Goal: Information Seeking & Learning: Learn about a topic

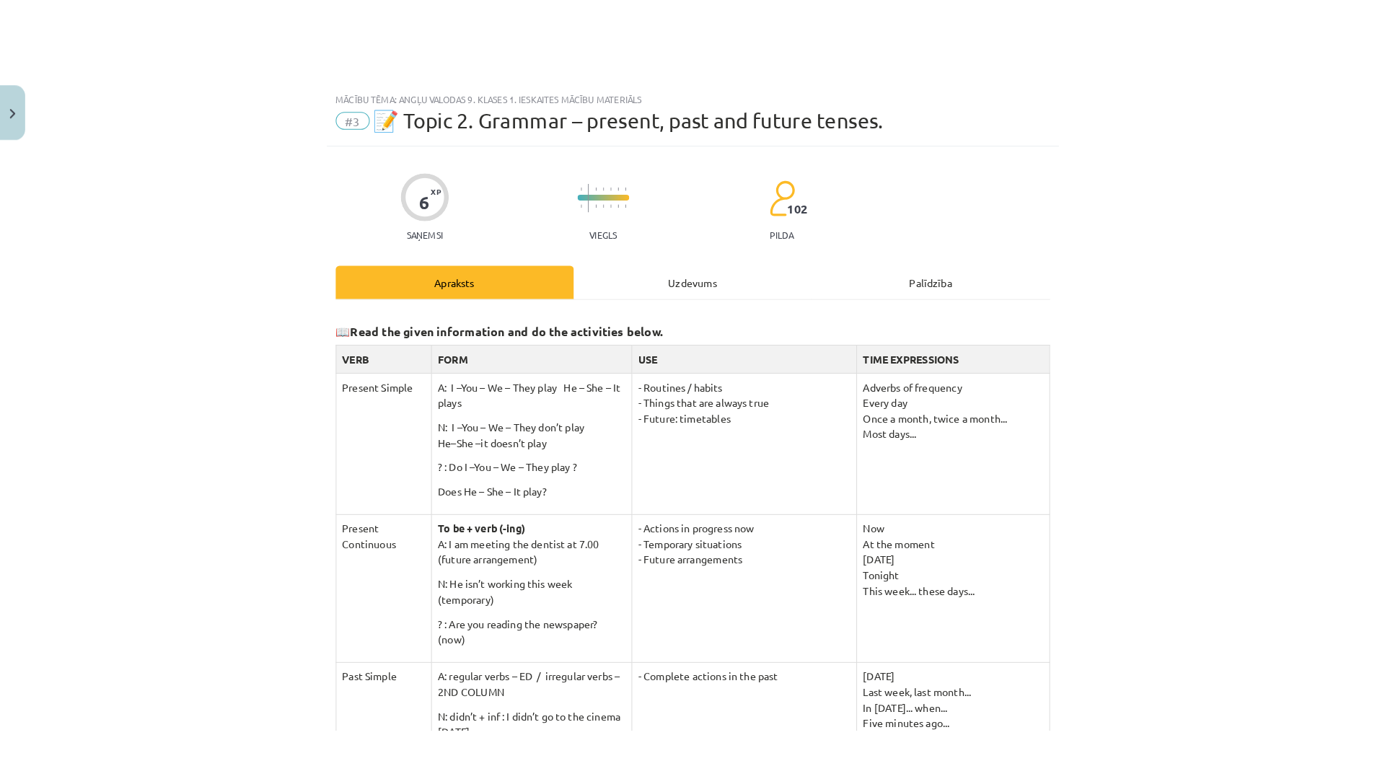
scroll to position [328, 0]
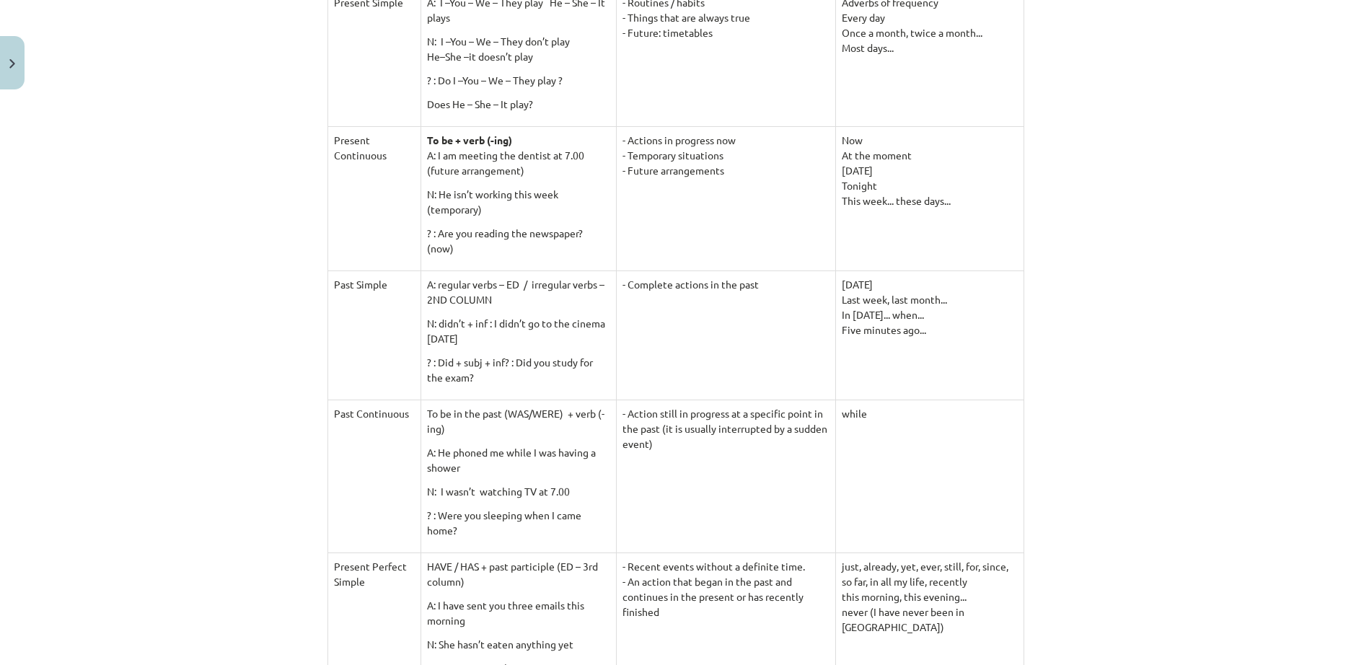
click at [1137, 256] on div "Mācību tēma: Angļu valodas 9. klases 1. ieskaites mācību materiāls #3 📝 Topic 2…" at bounding box center [675, 332] width 1351 height 665
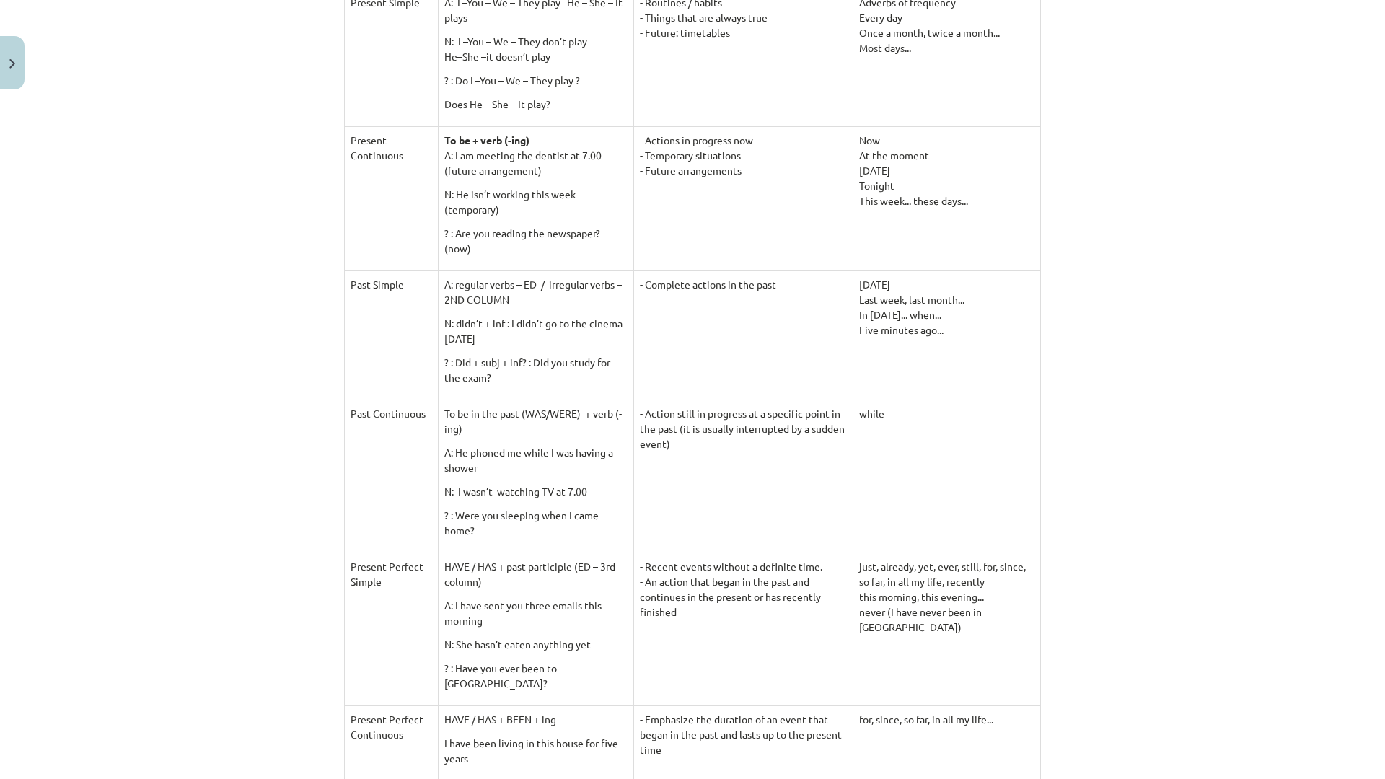
drag, startPoint x: 1228, startPoint y: 448, endPoint x: 1180, endPoint y: 555, distance: 116.9
click at [1227, 459] on div "Mācību tēma: Angļu valodas 9. klases 1. ieskaites mācību materiāls #3 📝 Topic 2…" at bounding box center [692, 389] width 1385 height 779
click at [1257, 492] on div "Mācību tēma: Angļu valodas 9. klases 1. ieskaites mācību materiāls #3 📝 Topic 2…" at bounding box center [692, 389] width 1385 height 779
click at [1271, 315] on div "Mācību tēma: Angļu valodas 9. klases 1. ieskaites mācību materiāls #3 📝 Topic 2…" at bounding box center [692, 389] width 1385 height 779
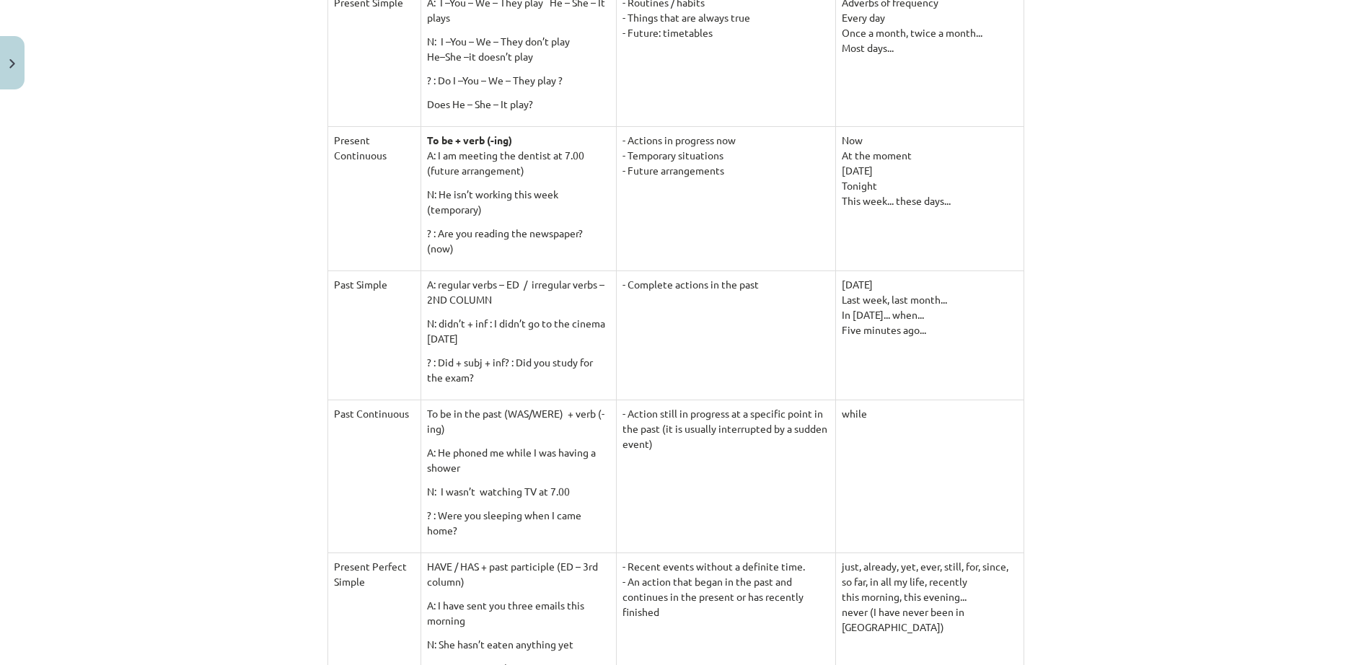
click at [1277, 308] on div "Mācību tēma: Angļu valodas 9. klases 1. ieskaites mācību materiāls #3 📝 Topic 2…" at bounding box center [675, 332] width 1351 height 665
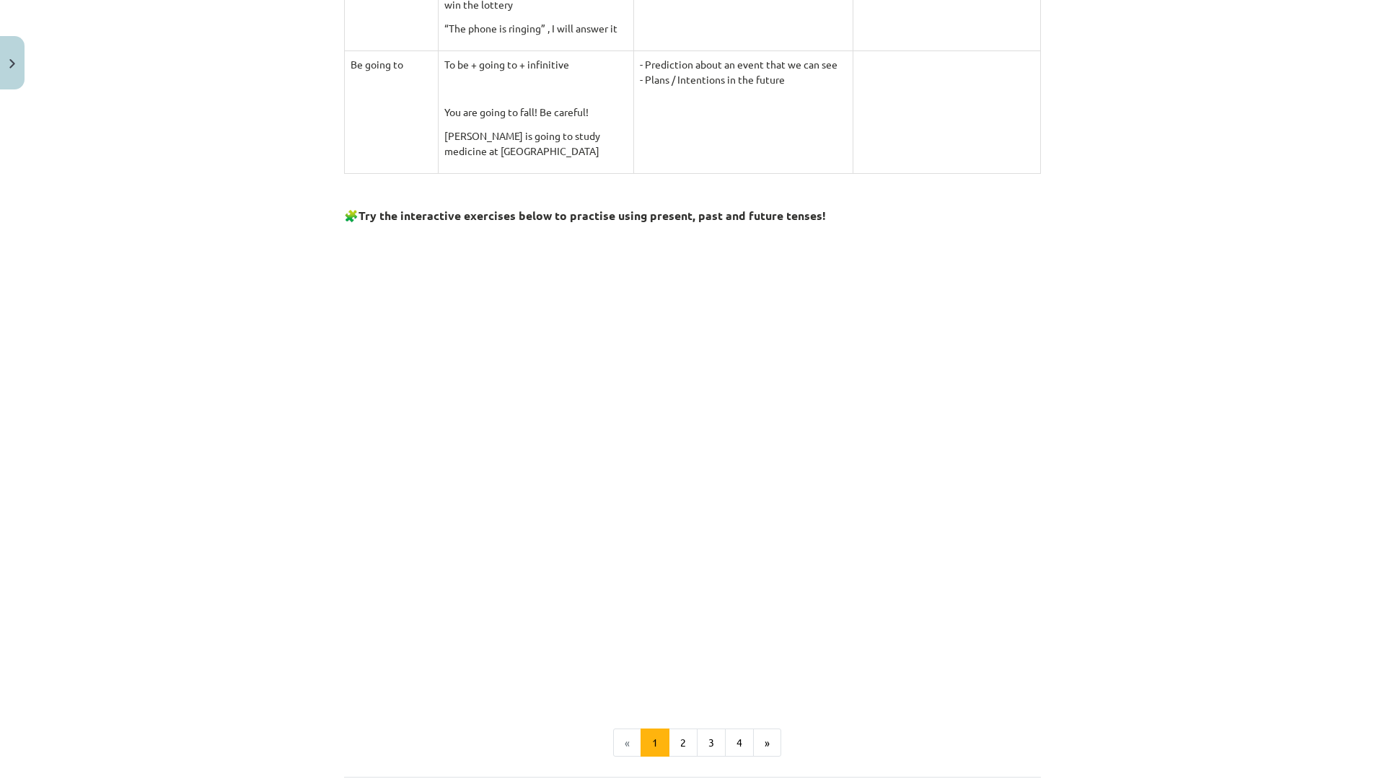
scroll to position [1324, 0]
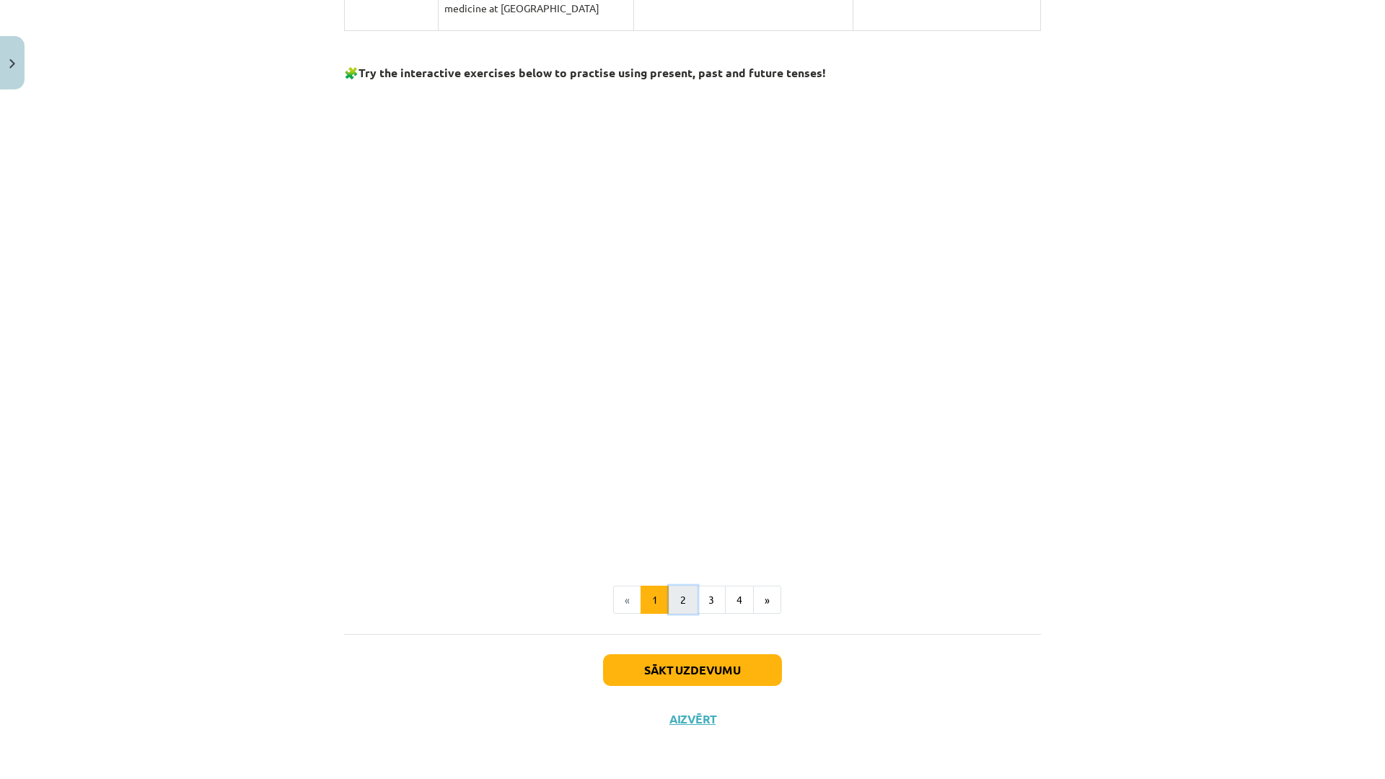
click at [673, 598] on button "2" at bounding box center [683, 600] width 29 height 29
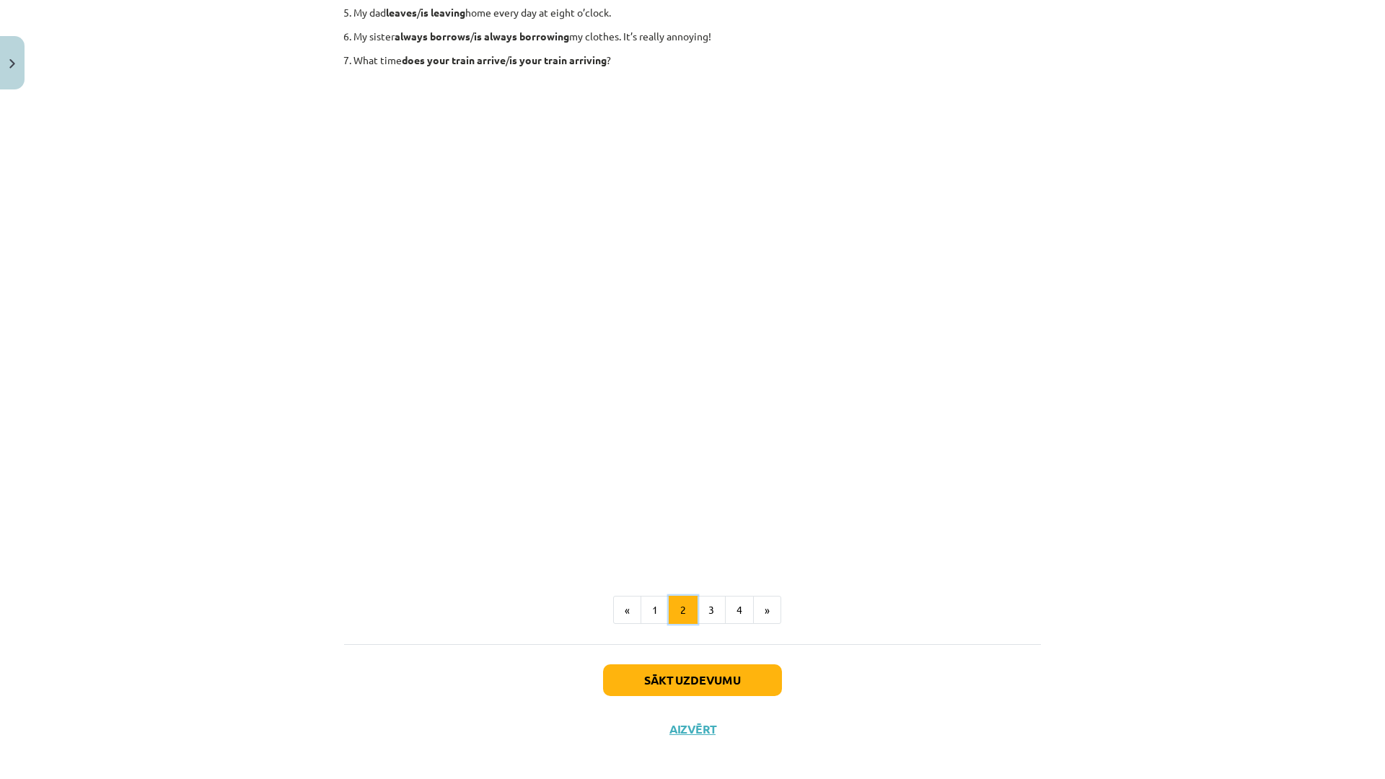
scroll to position [0, 0]
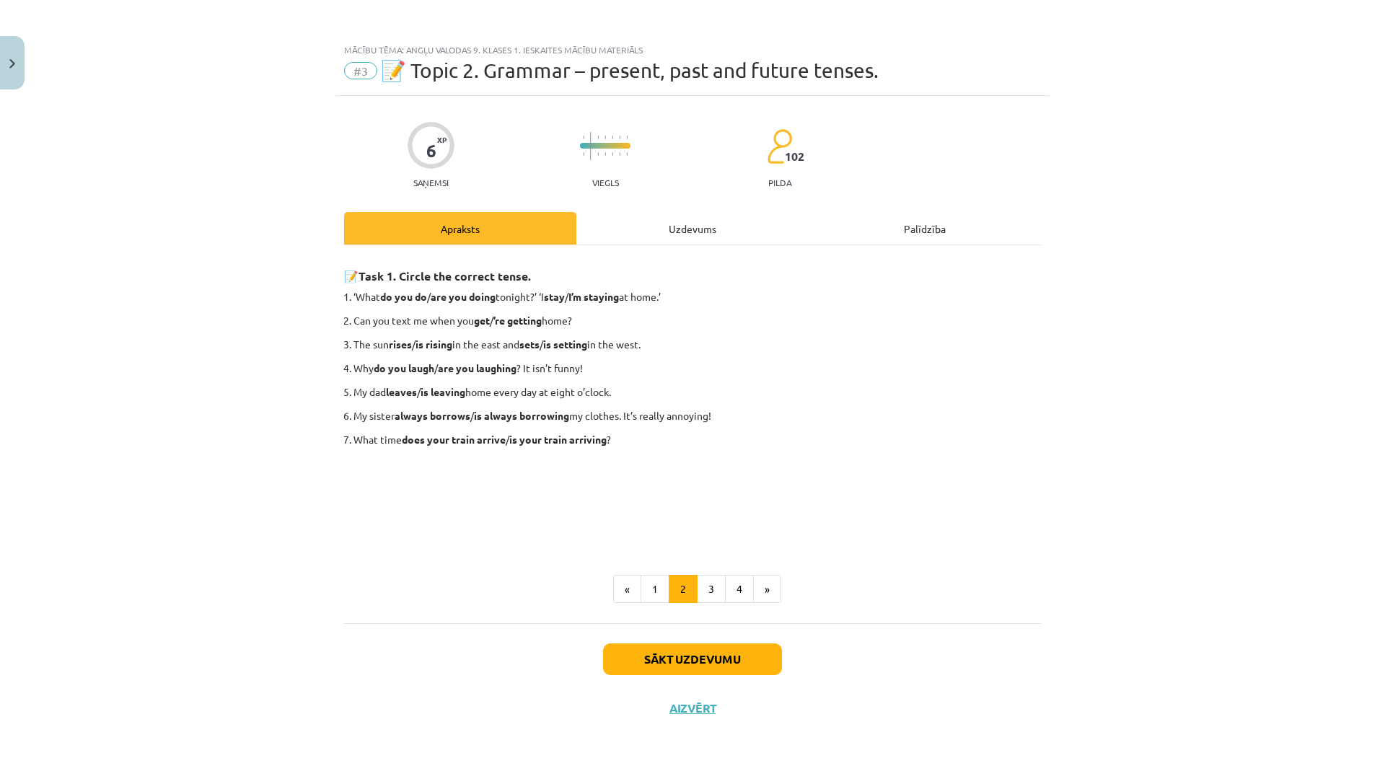
click at [698, 605] on div "📝 Task 1. Circle the correct tense. ‘What do you do / are you doing tonight?’ ‘…" at bounding box center [692, 434] width 697 height 378
click at [697, 582] on button "2" at bounding box center [683, 589] width 29 height 29
click at [722, 582] on button "3" at bounding box center [711, 589] width 29 height 29
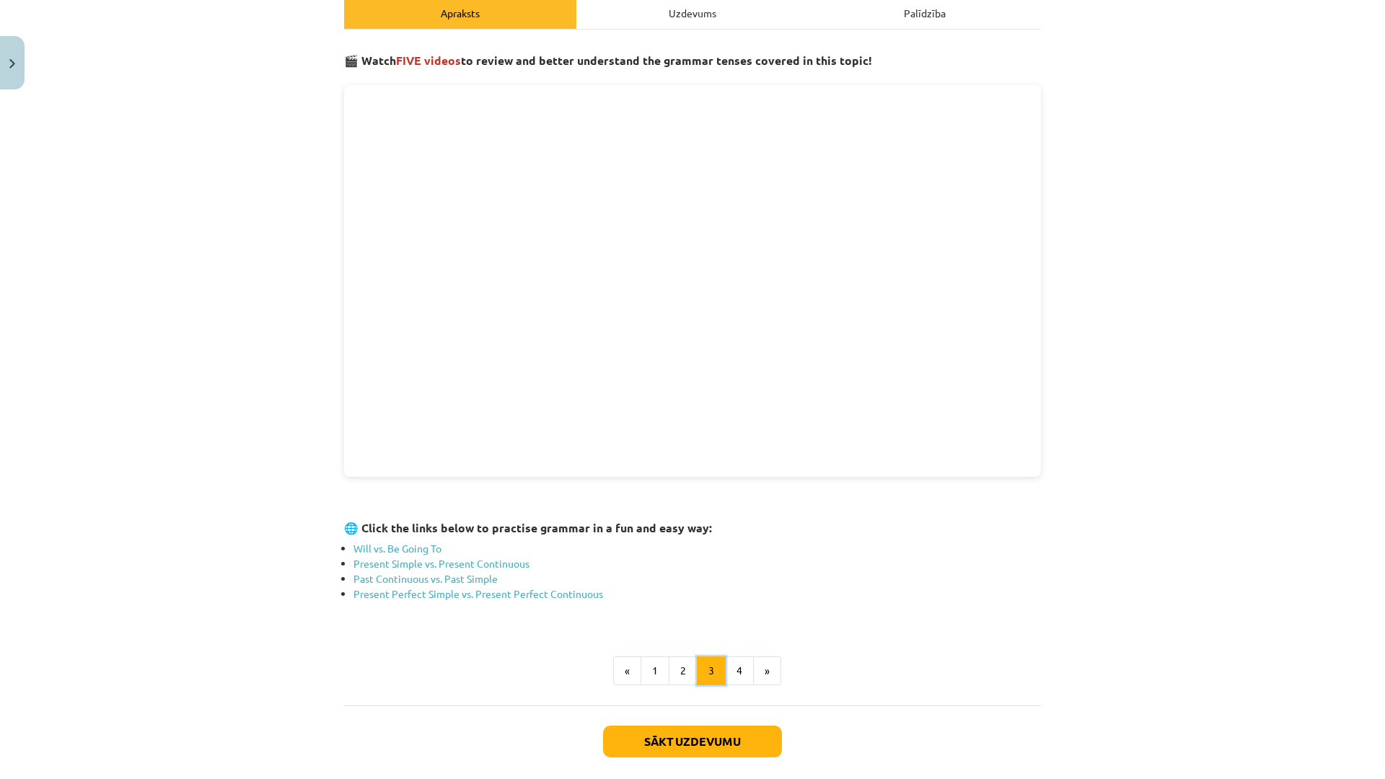
scroll to position [286, 0]
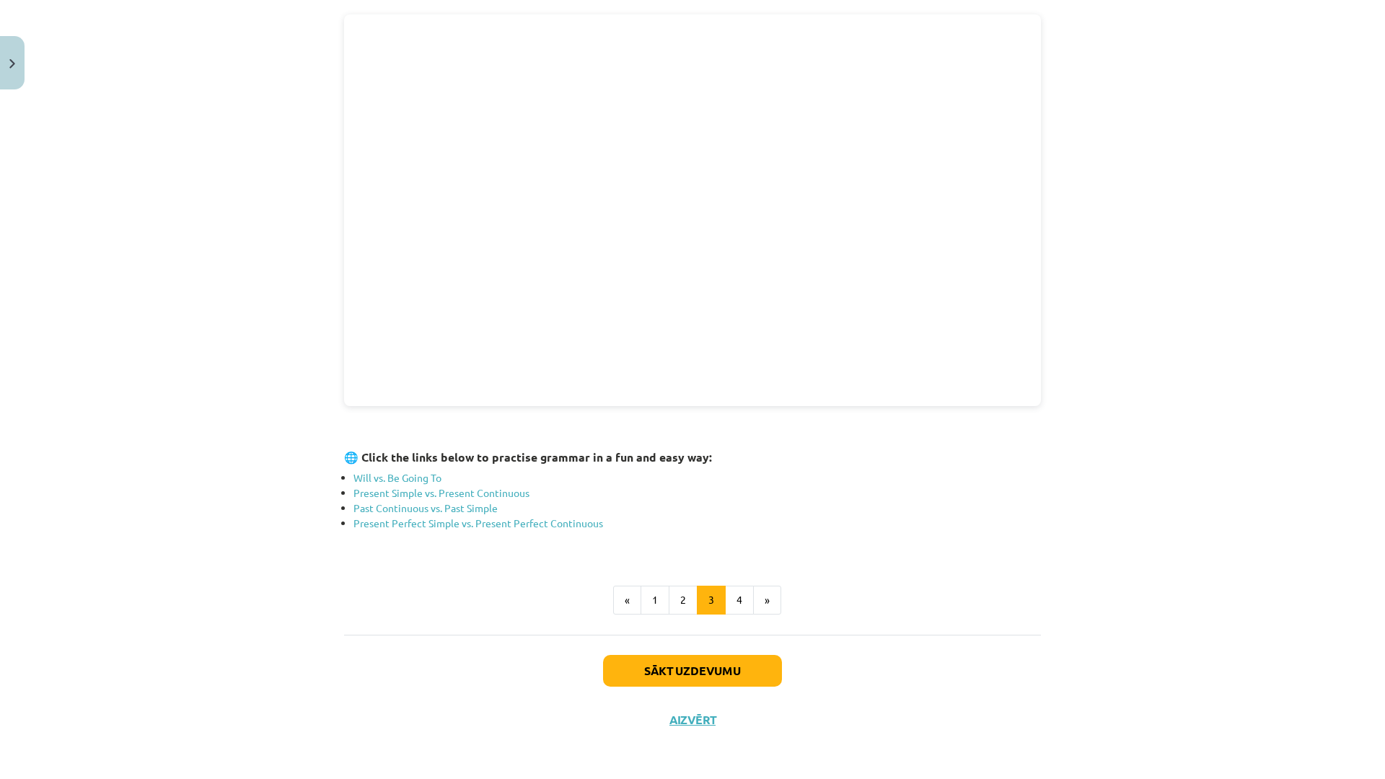
click at [727, 582] on div "🎬 Watch FIVE videos to review and better understand the grammar tenses covered …" at bounding box center [692, 293] width 697 height 643
click at [726, 590] on button "4" at bounding box center [739, 600] width 29 height 29
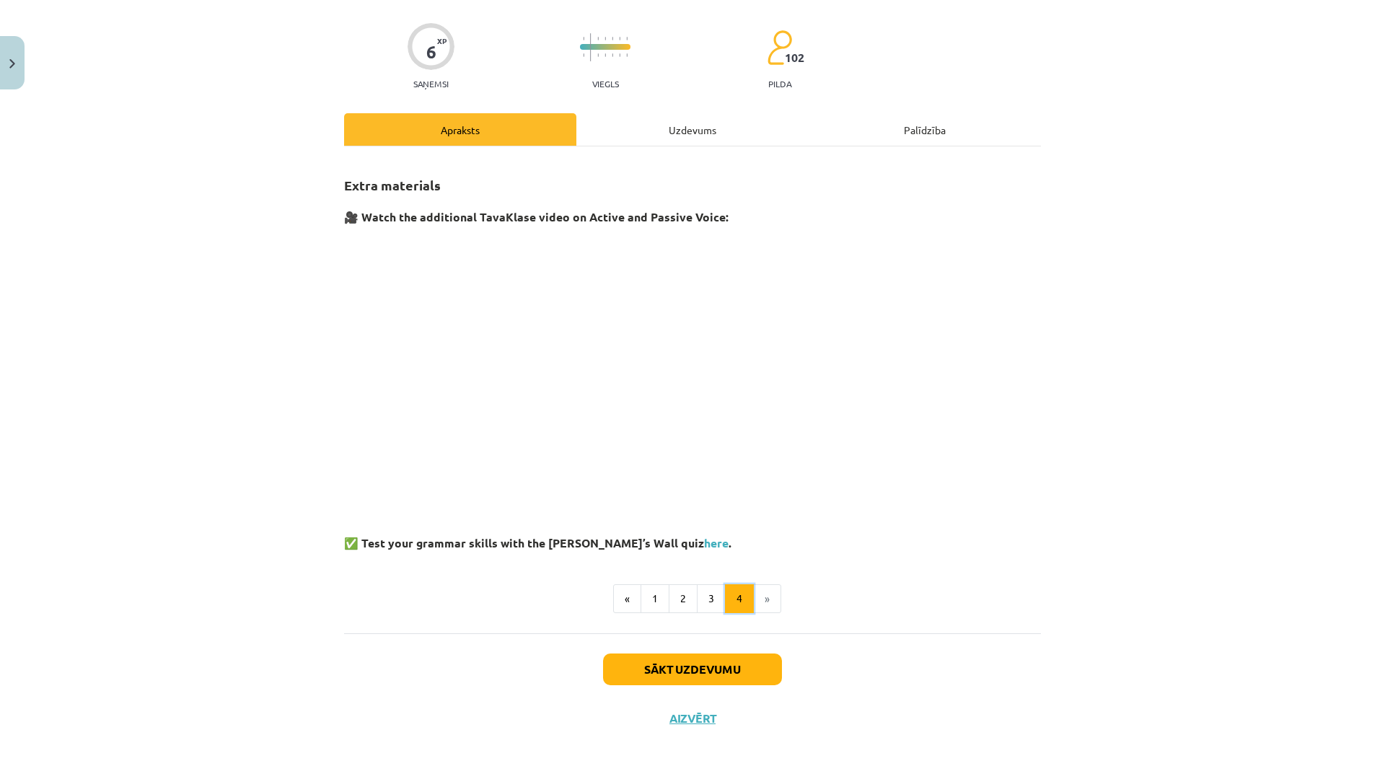
scroll to position [98, 0]
click at [676, 592] on button "2" at bounding box center [683, 599] width 29 height 29
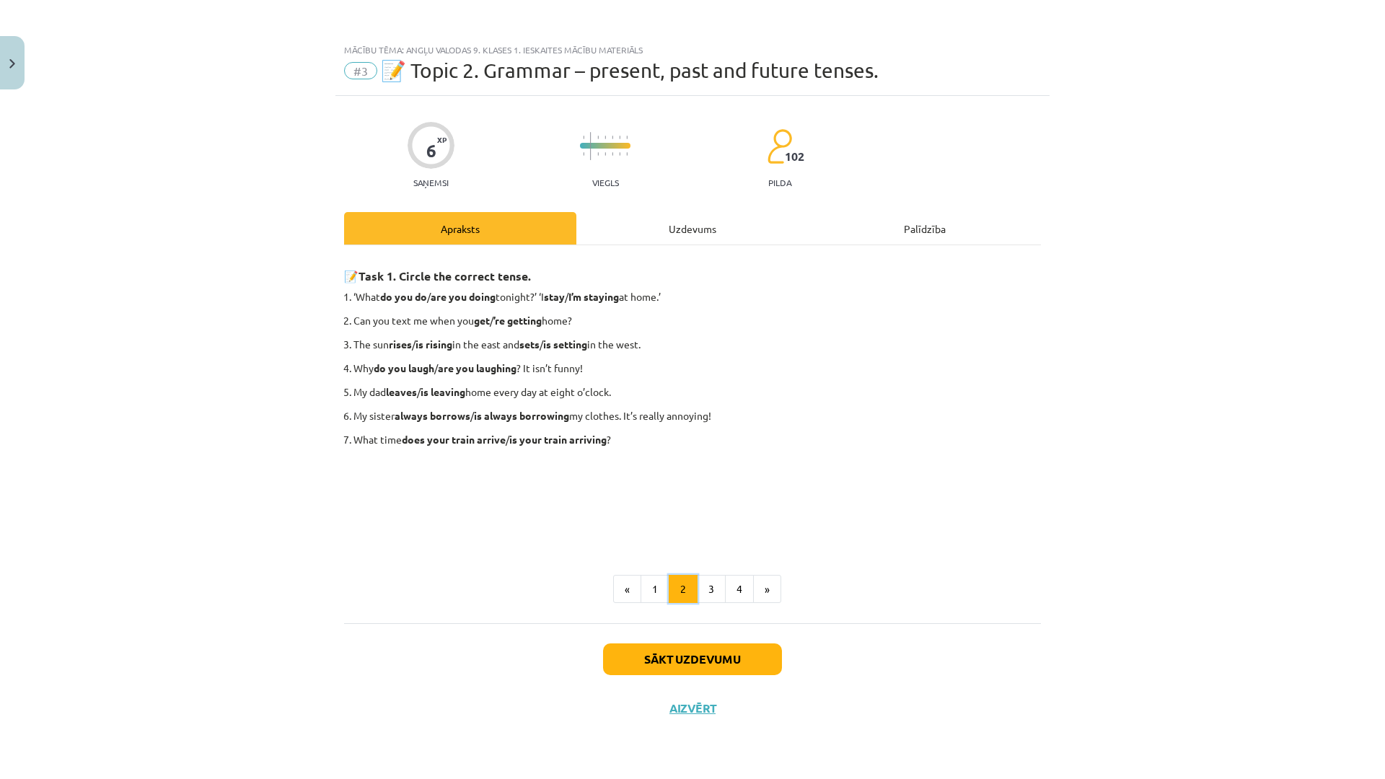
scroll to position [0, 0]
click at [669, 575] on button "2" at bounding box center [683, 589] width 29 height 29
click at [717, 667] on button "Sākt uzdevumu" at bounding box center [692, 660] width 179 height 32
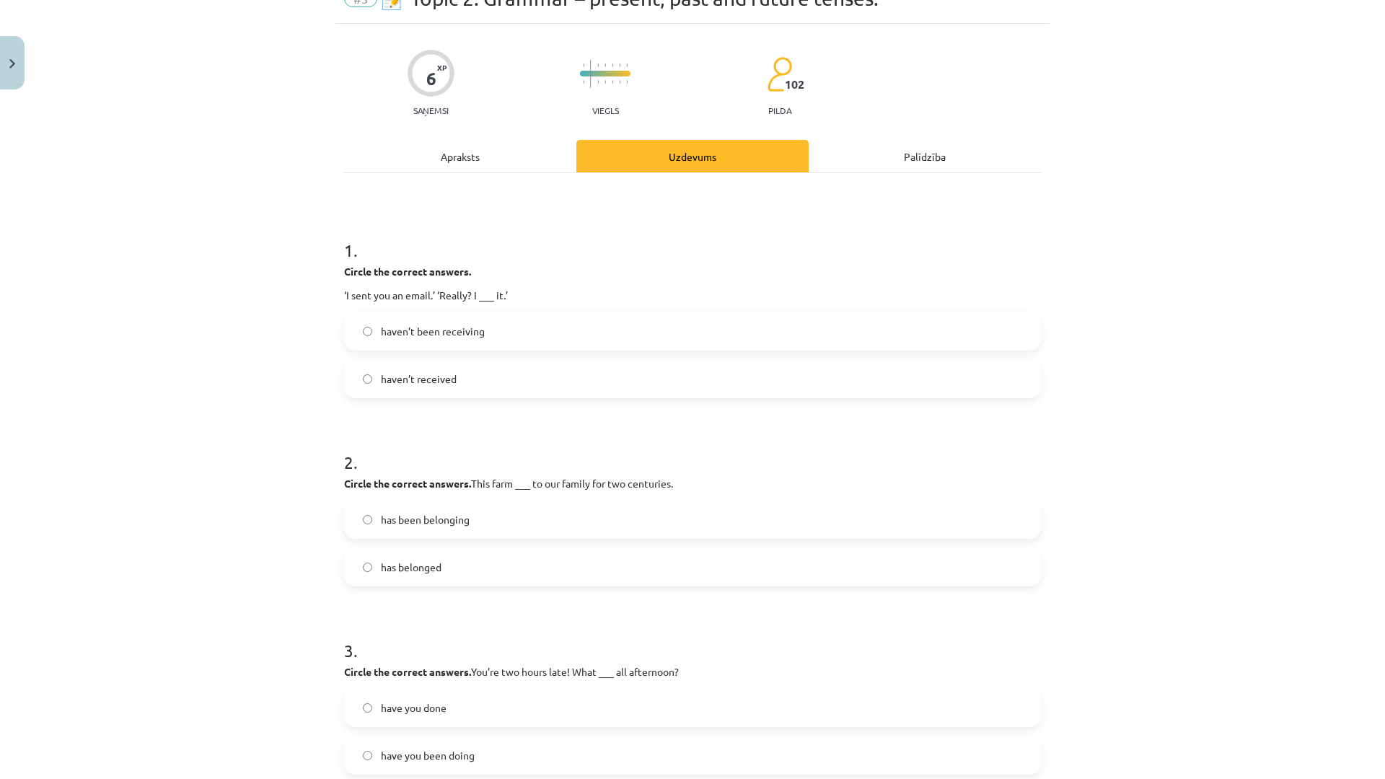
scroll to position [144, 0]
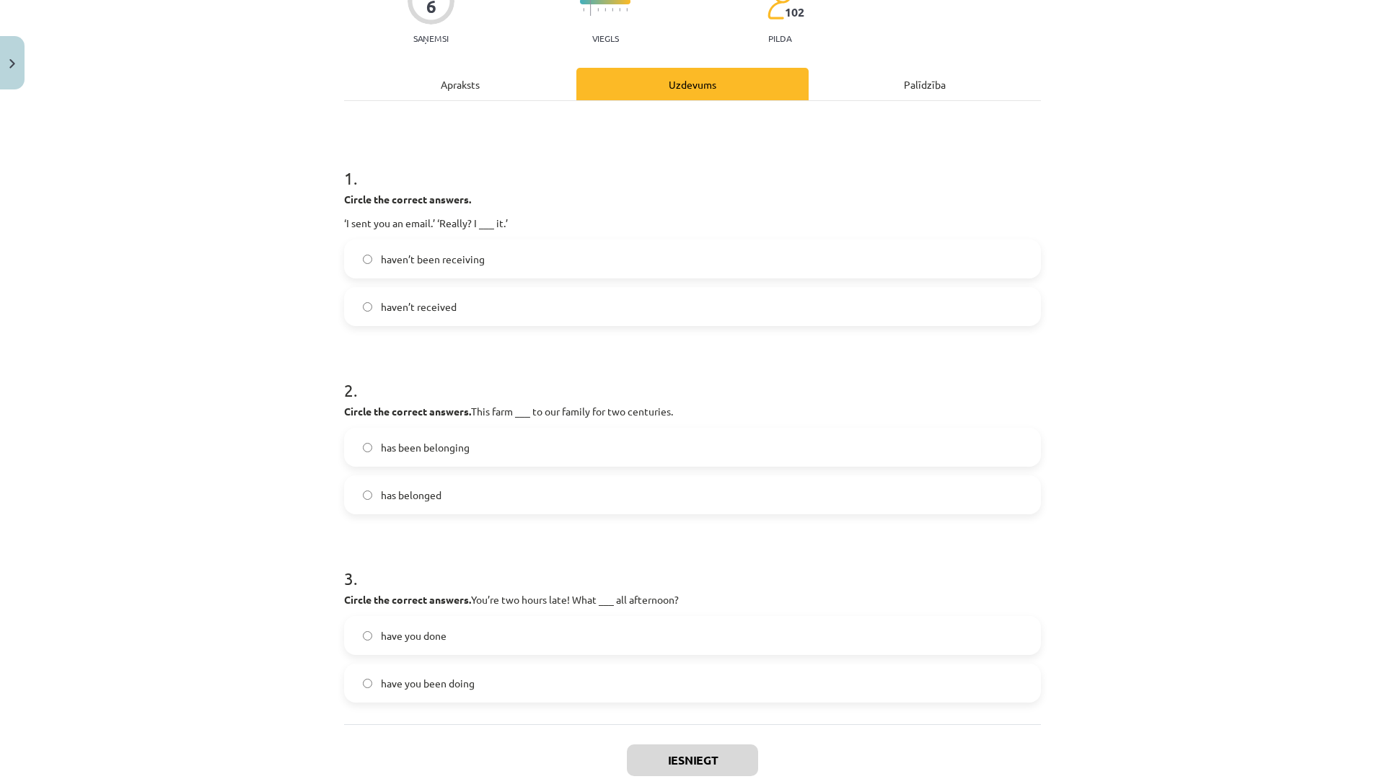
click at [480, 255] on label "haven’t been receiving" at bounding box center [693, 259] width 694 height 36
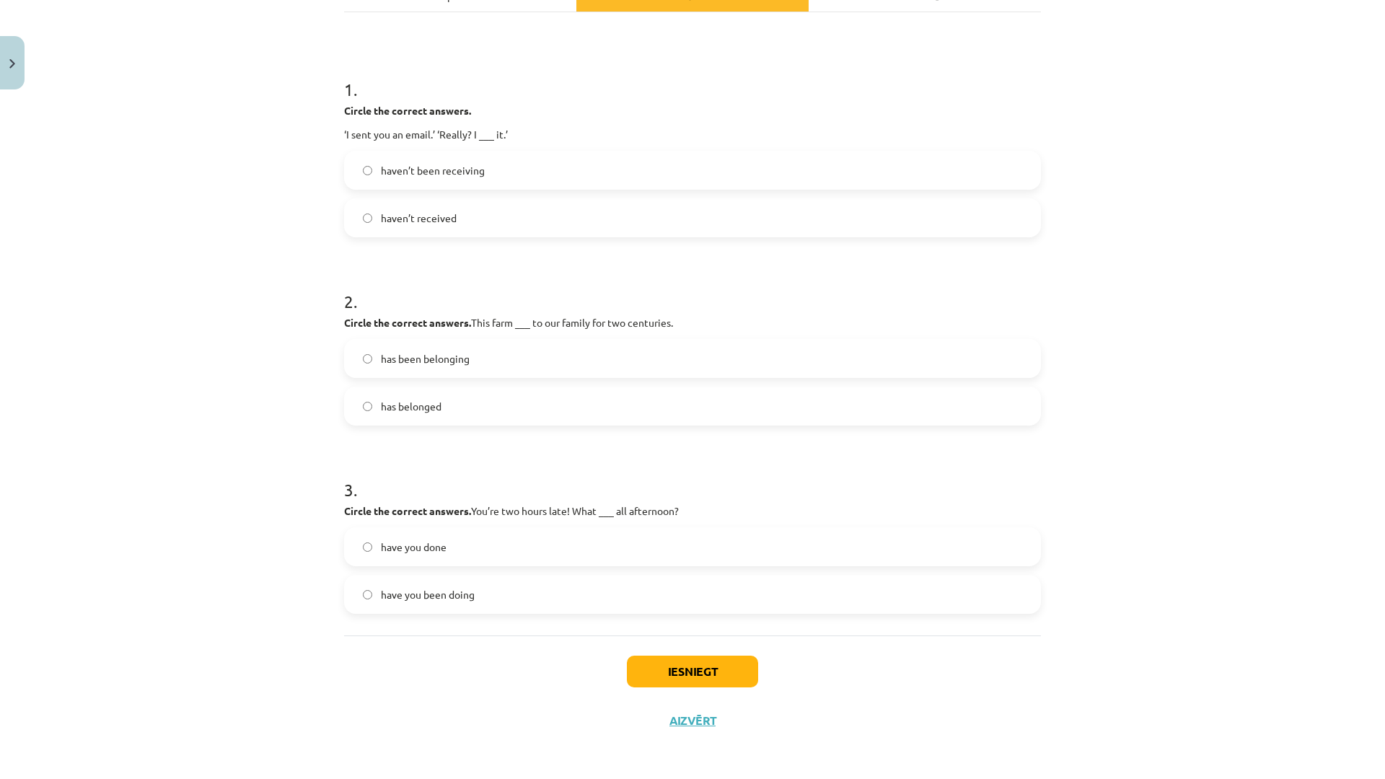
scroll to position [235, 0]
click at [516, 360] on label "has been belonging" at bounding box center [693, 356] width 694 height 36
click at [511, 230] on label "haven’t received" at bounding box center [693, 216] width 694 height 36
click at [521, 546] on label "have you done" at bounding box center [693, 545] width 694 height 36
click at [751, 673] on button "Iesniegt" at bounding box center [692, 670] width 131 height 32
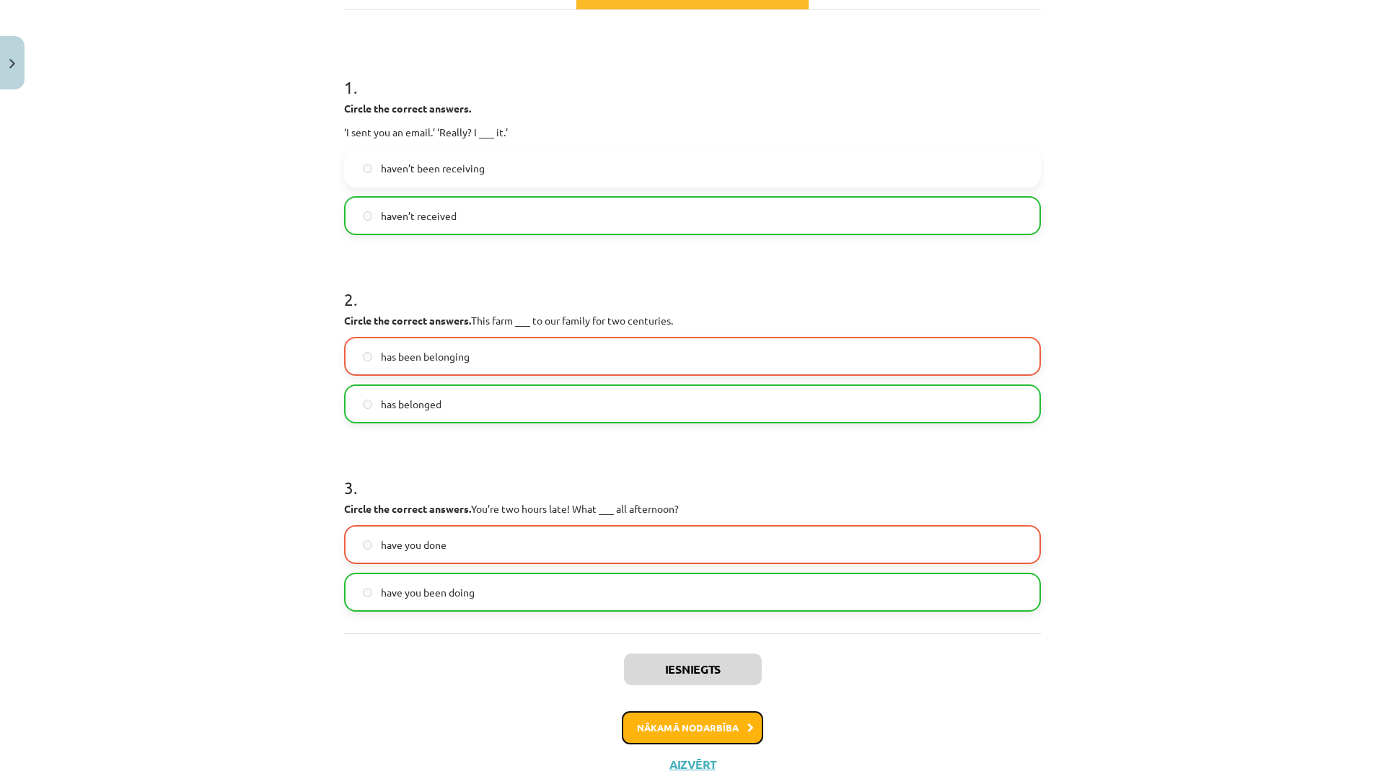
click at [689, 730] on button "Nākamā nodarbība" at bounding box center [692, 727] width 141 height 33
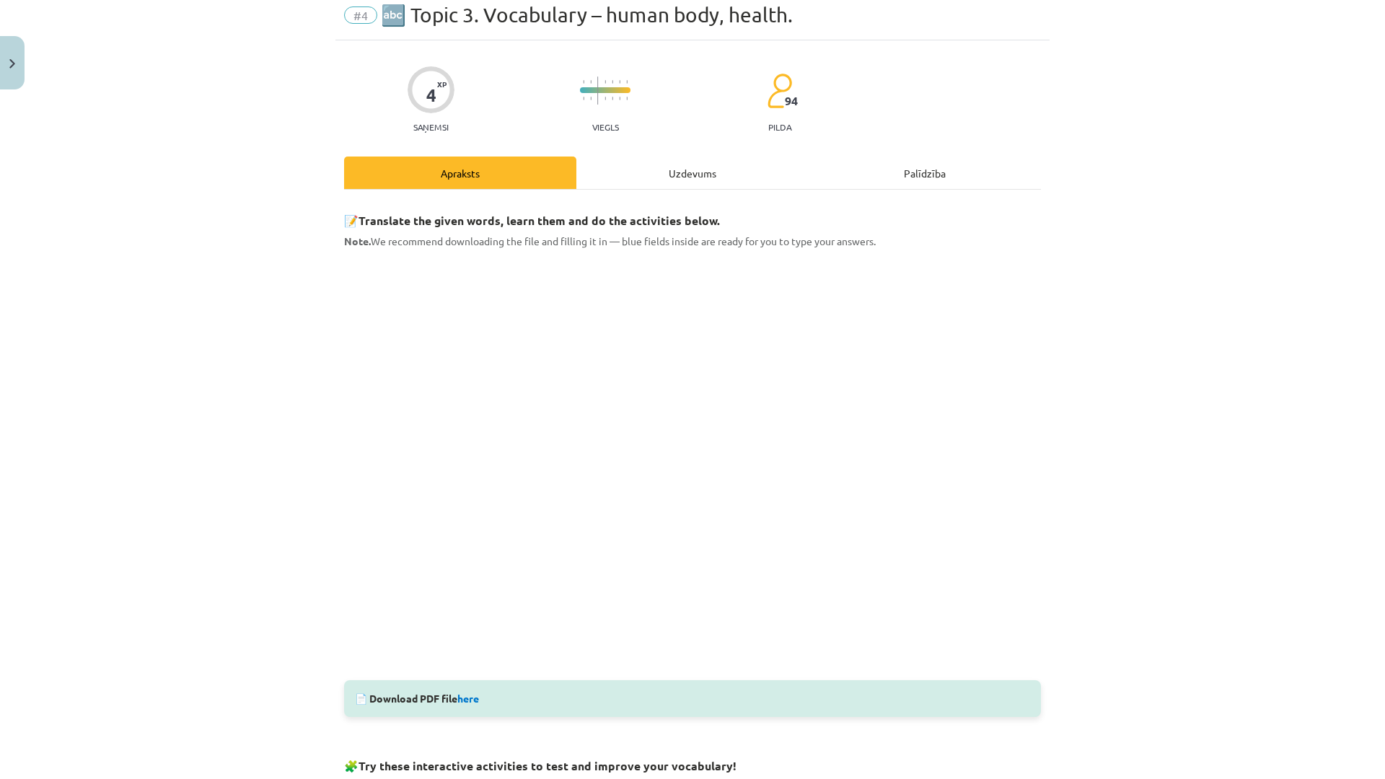
scroll to position [36, 0]
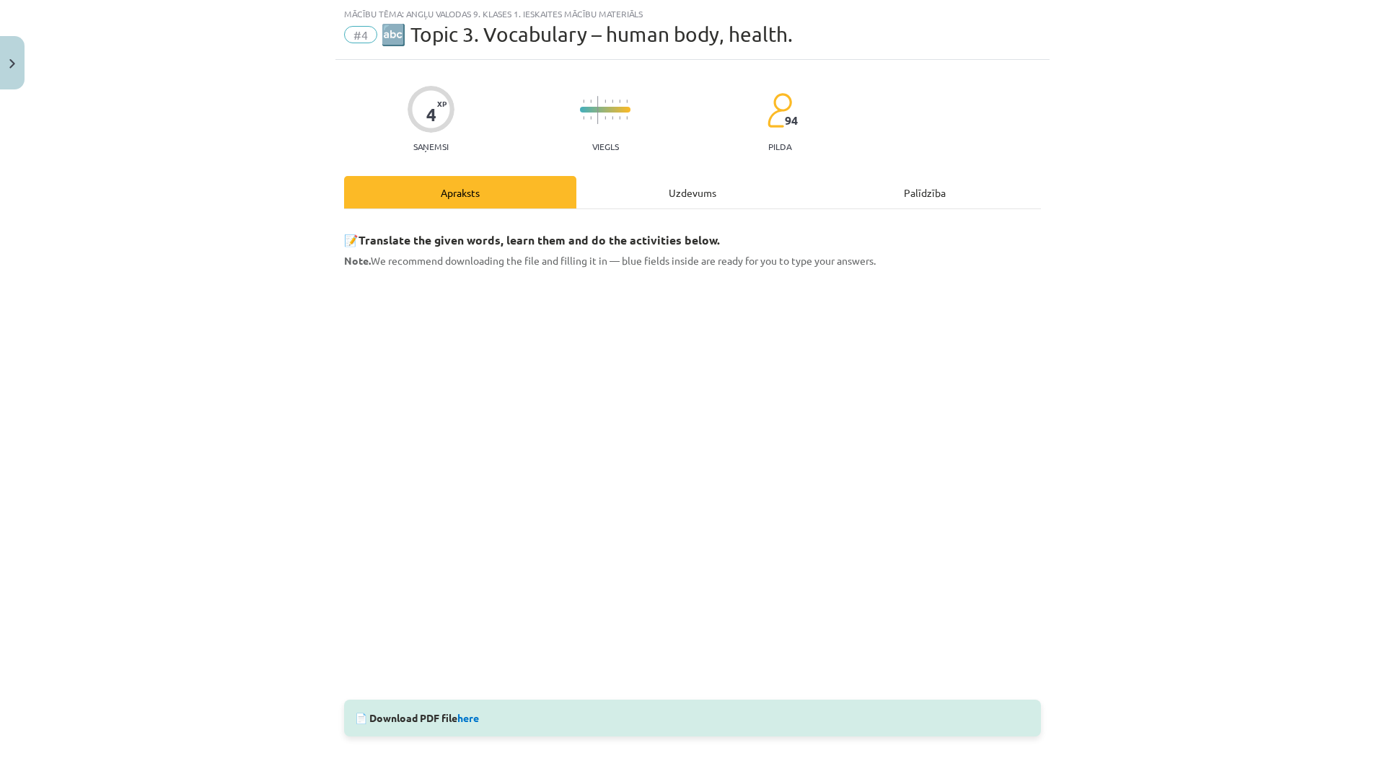
click at [709, 203] on div "Uzdevums" at bounding box center [692, 192] width 232 height 32
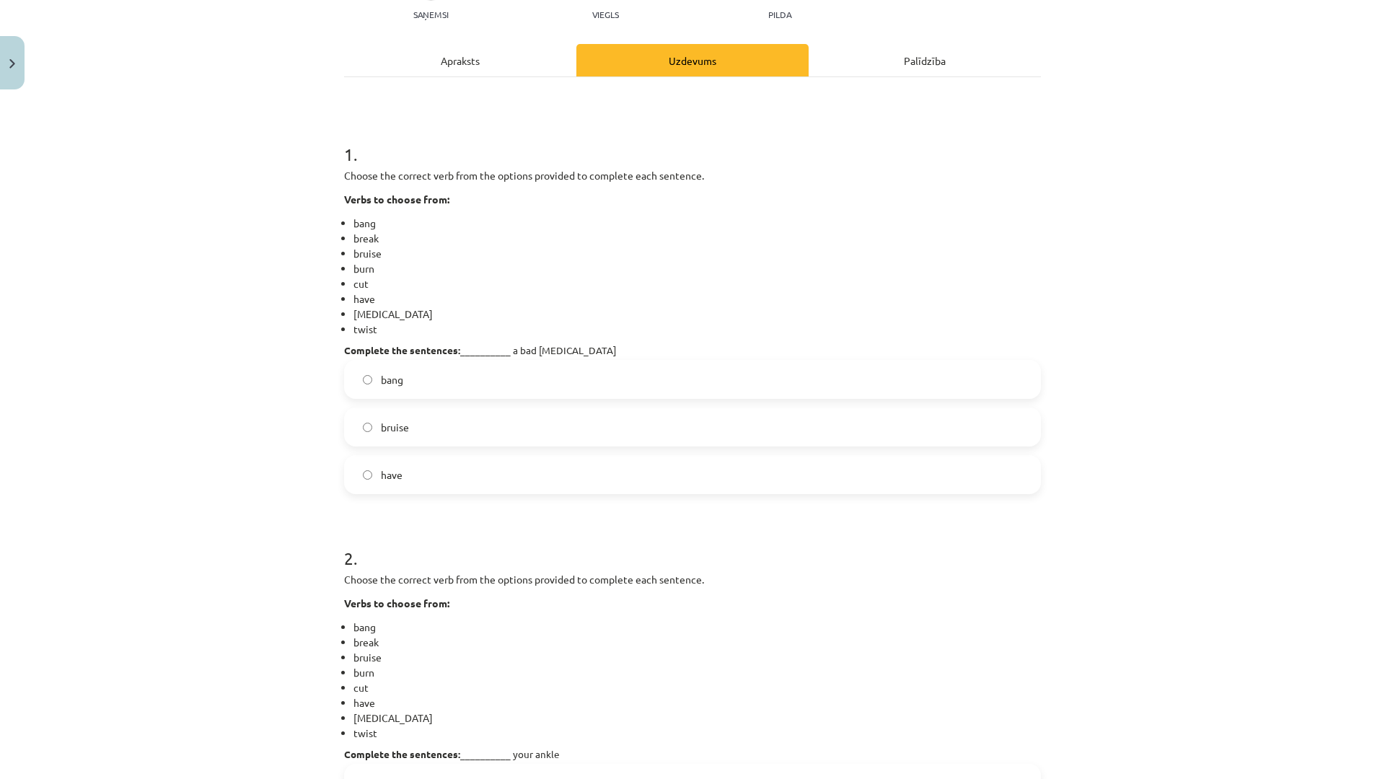
scroll to position [180, 0]
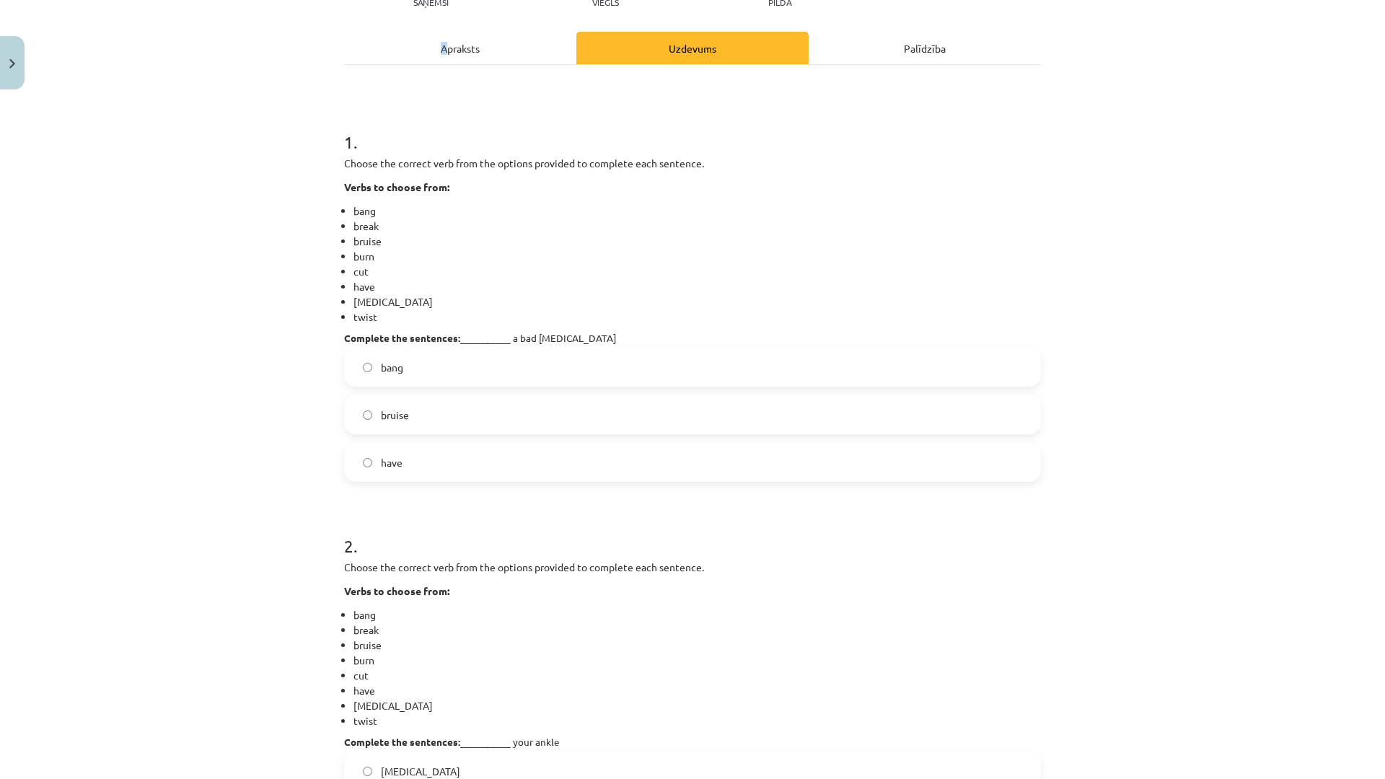
drag, startPoint x: 440, startPoint y: 52, endPoint x: 437, endPoint y: 62, distance: 10.7
click at [437, 62] on div "Apraksts" at bounding box center [460, 48] width 232 height 32
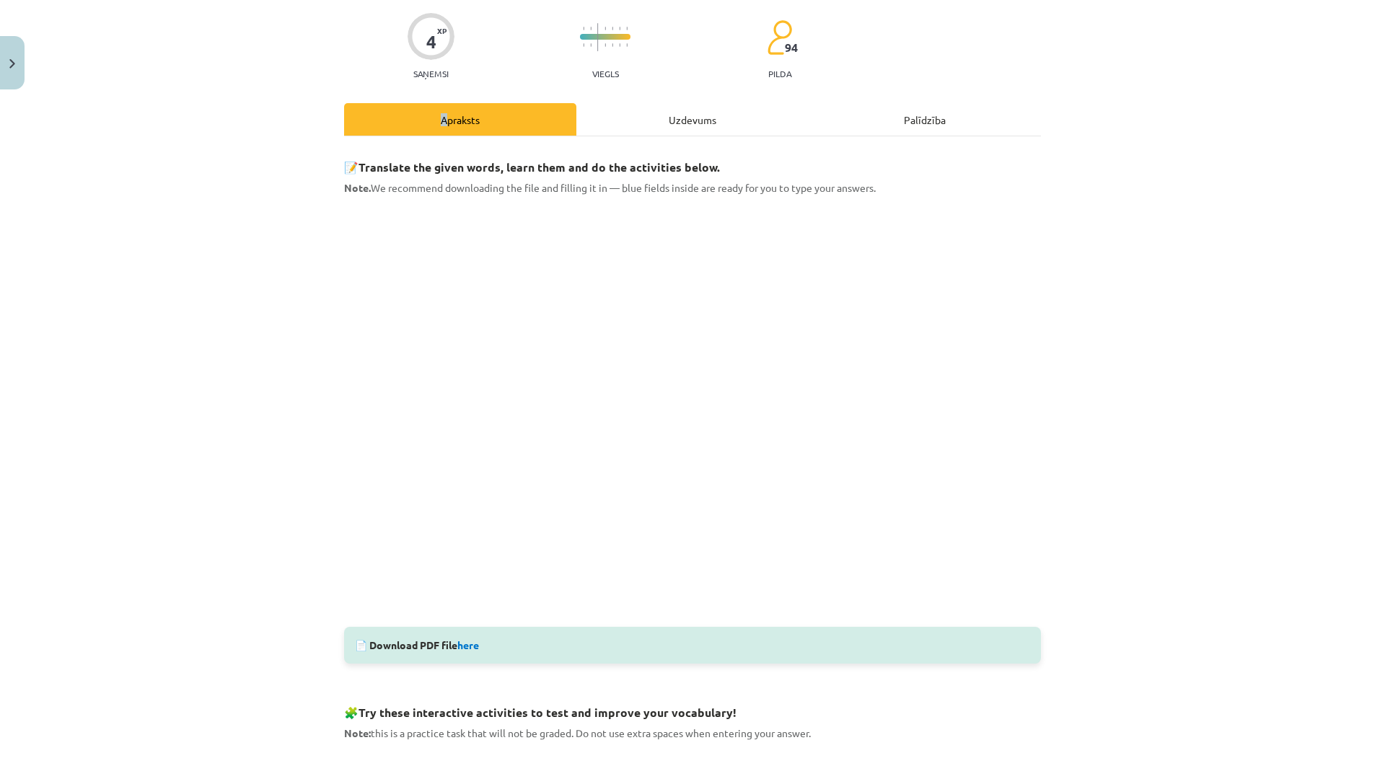
scroll to position [36, 0]
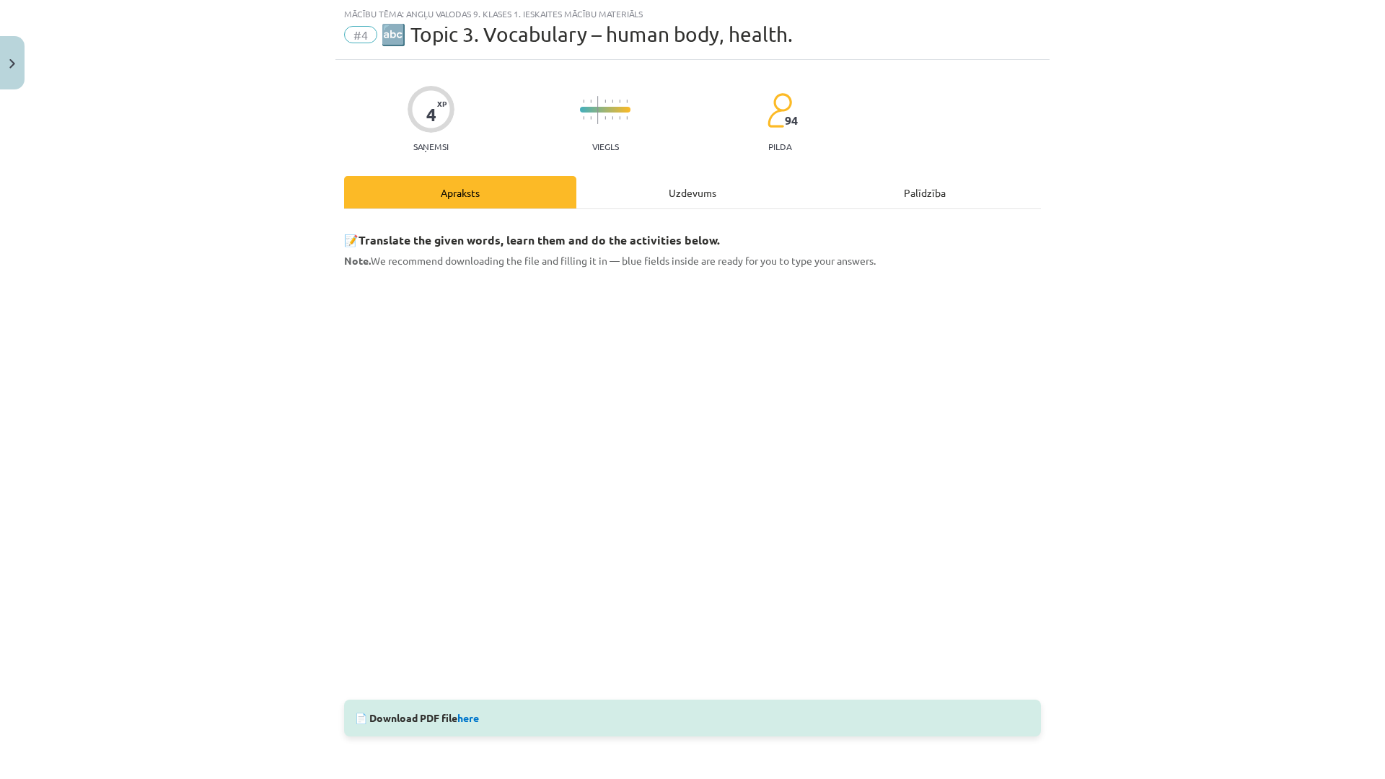
click at [1304, 543] on div "Mācību tēma: Angļu valodas 9. klases 1. ieskaites mācību materiāls #4 🔤 Topic 3…" at bounding box center [692, 389] width 1385 height 779
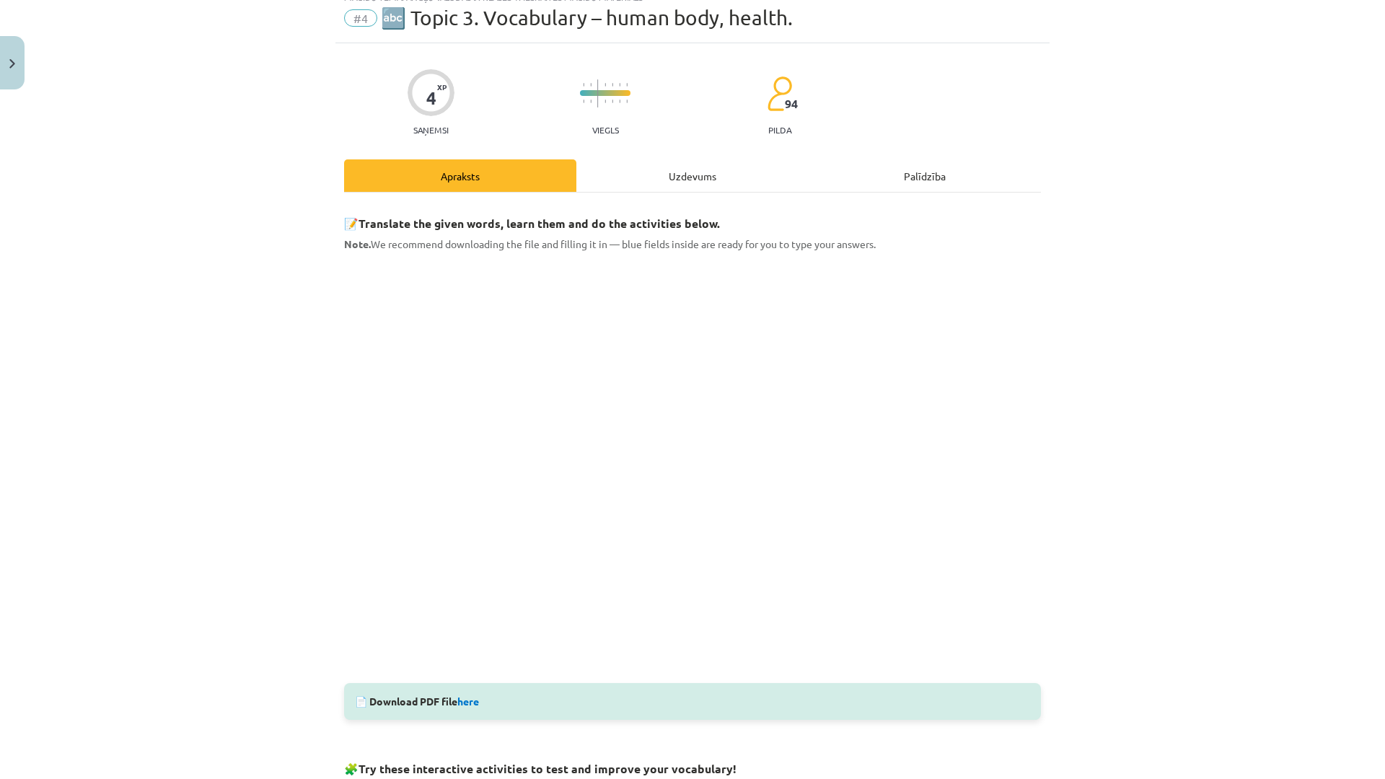
scroll to position [108, 0]
